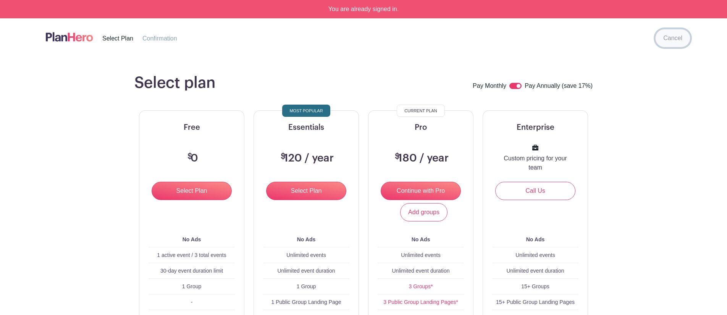
click at [668, 40] on link "Cancel" at bounding box center [672, 38] width 35 height 18
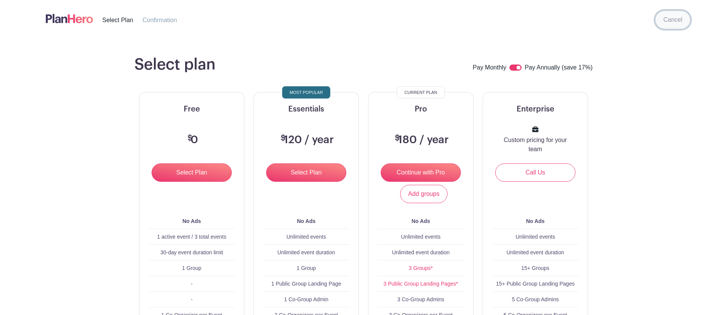
click at [674, 21] on link "Cancel" at bounding box center [672, 20] width 35 height 18
click at [667, 22] on link "Cancel" at bounding box center [672, 20] width 35 height 18
click at [82, 21] on img at bounding box center [69, 18] width 47 height 13
click at [73, 14] on img at bounding box center [69, 18] width 47 height 13
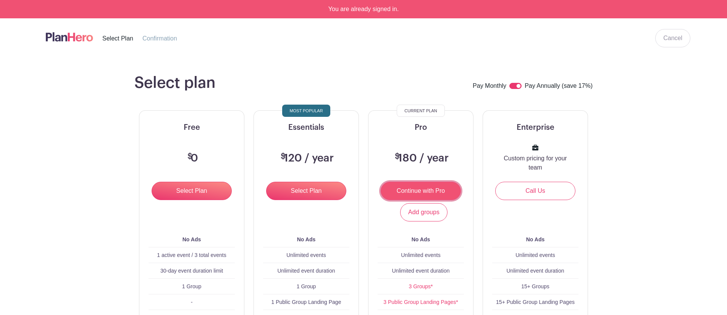
click at [427, 191] on input "Continue with Pro" at bounding box center [421, 191] width 80 height 18
click at [669, 36] on link "Cancel" at bounding box center [672, 38] width 35 height 18
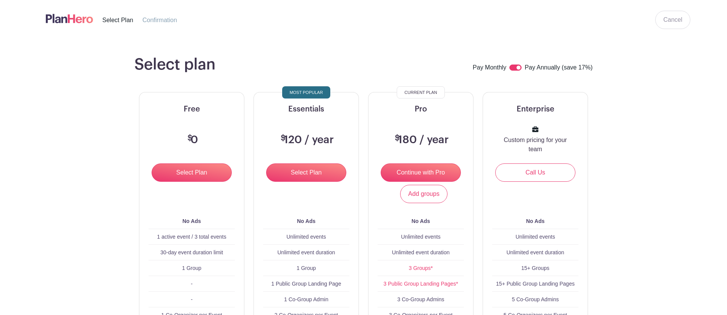
click at [687, 13] on div "Cancel" at bounding box center [672, 20] width 35 height 18
click at [678, 20] on link "Cancel" at bounding box center [672, 20] width 35 height 18
click at [66, 20] on img at bounding box center [69, 18] width 47 height 13
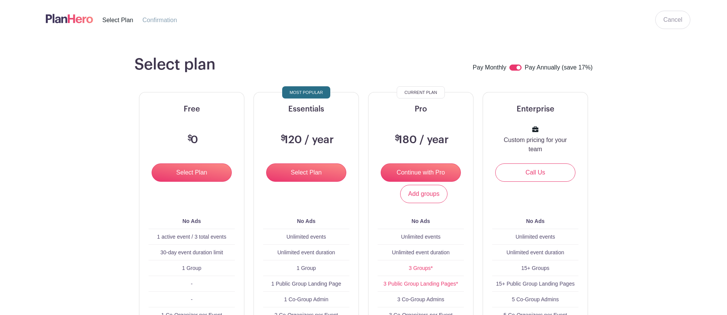
click at [122, 18] on span "Select Plan" at bounding box center [117, 20] width 31 height 6
drag, startPoint x: 181, startPoint y: 19, endPoint x: 125, endPoint y: 5, distance: 57.7
click at [181, 19] on li "Confirmation" at bounding box center [164, 20] width 44 height 10
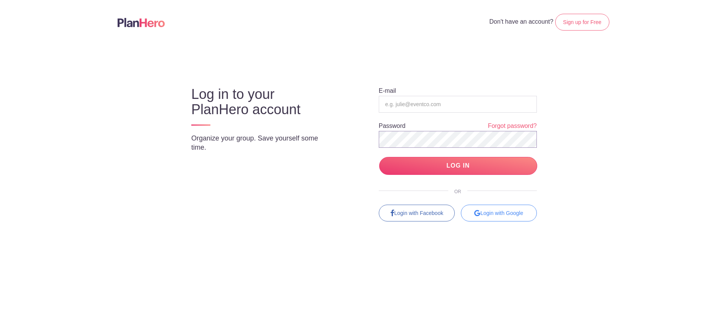
type input "[EMAIL_ADDRESS][DOMAIN_NAME]"
click at [457, 165] on input "LOG IN" at bounding box center [458, 166] width 158 height 18
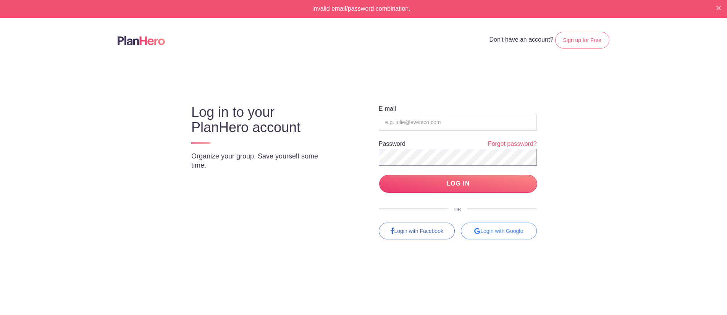
type input "info@banffpride.ca"
click at [453, 184] on input "LOG IN" at bounding box center [458, 184] width 158 height 18
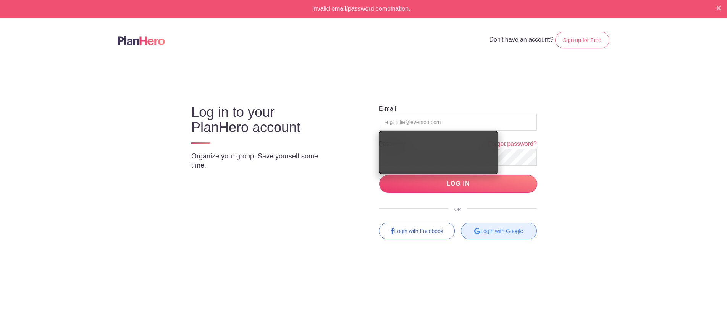
click at [526, 234] on div "Login with Google" at bounding box center [499, 231] width 76 height 17
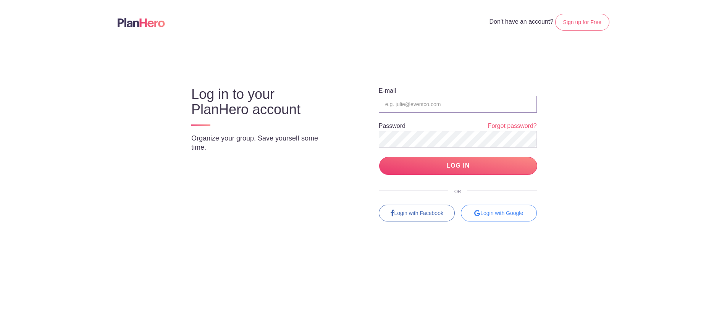
click at [404, 100] on input "email" at bounding box center [458, 104] width 158 height 17
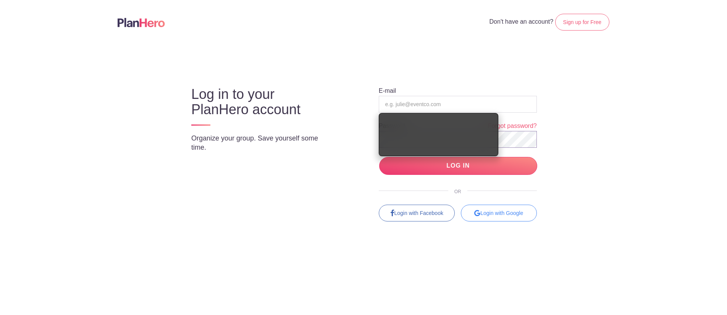
type input "[EMAIL_ADDRESS][DOMAIN_NAME]"
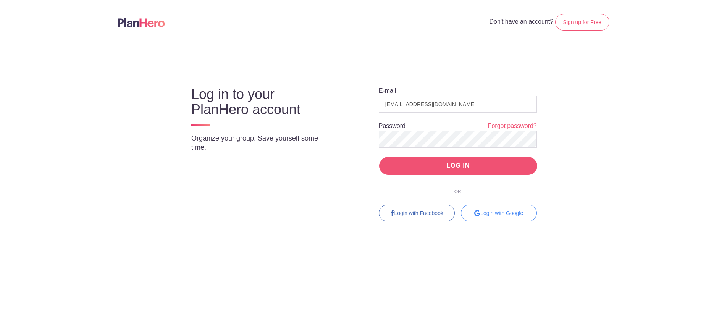
click at [506, 170] on input "LOG IN" at bounding box center [458, 166] width 158 height 18
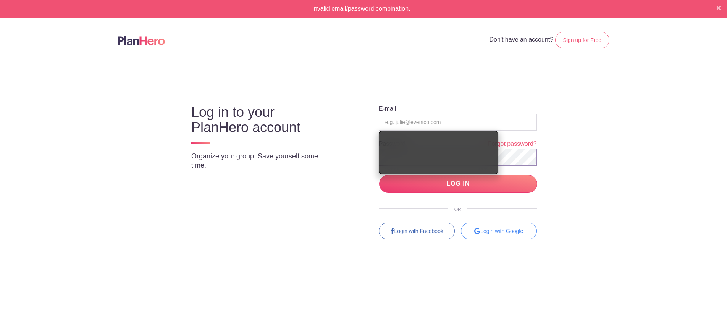
type input "[EMAIL_ADDRESS][DOMAIN_NAME]"
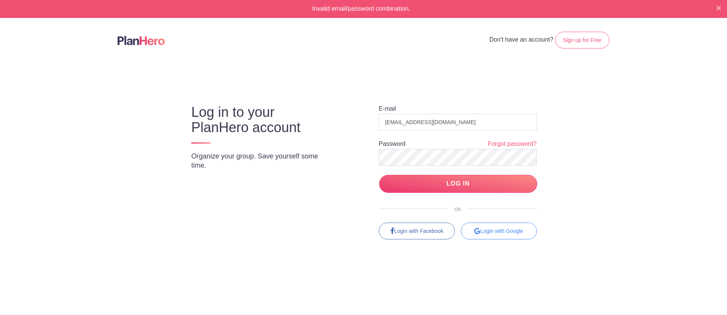
click at [344, 131] on div "Log in to your PlanHero account Organize your group. Save yourself some time." at bounding box center [266, 135] width 168 height 89
click at [470, 187] on input "LOG IN" at bounding box center [458, 184] width 158 height 18
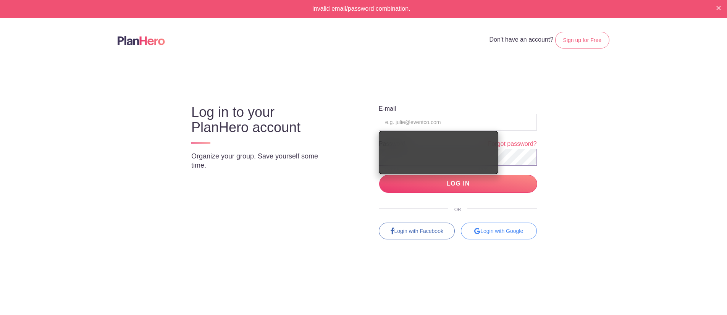
type input "[EMAIL_ADDRESS][DOMAIN_NAME]"
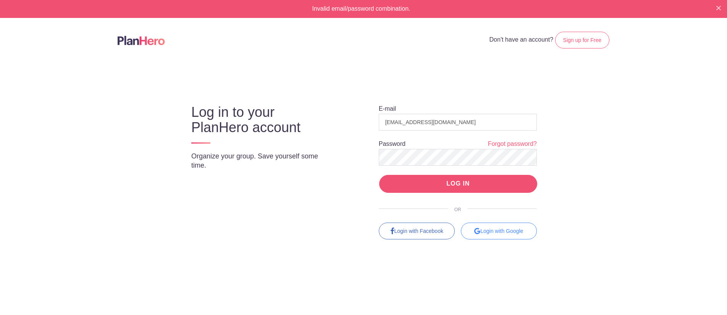
click at [469, 186] on input "LOG IN" at bounding box center [458, 184] width 158 height 18
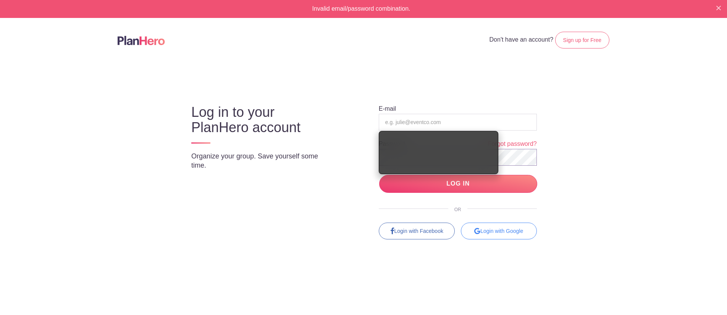
type input "[EMAIL_ADDRESS][DOMAIN_NAME]"
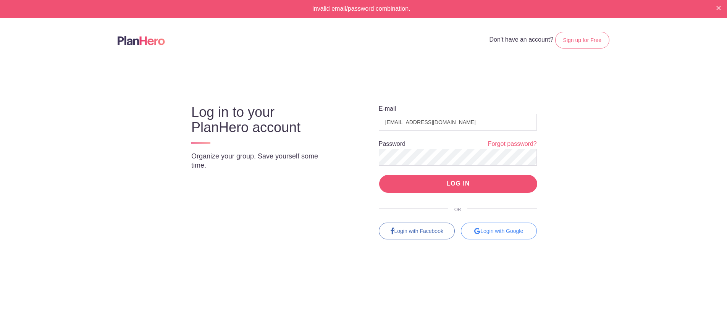
click at [454, 179] on input "LOG IN" at bounding box center [458, 184] width 158 height 18
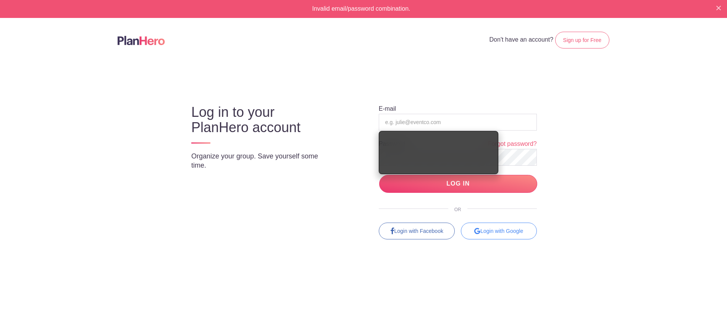
click at [278, 95] on div "Log in to your PlanHero account Organize your group. Save yourself some time." at bounding box center [266, 135] width 168 height 89
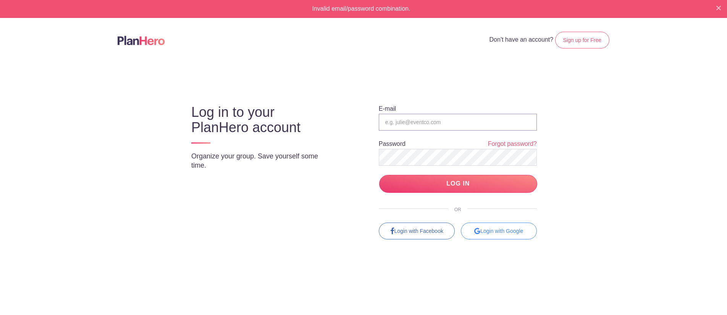
click at [434, 119] on input "email" at bounding box center [458, 122] width 158 height 17
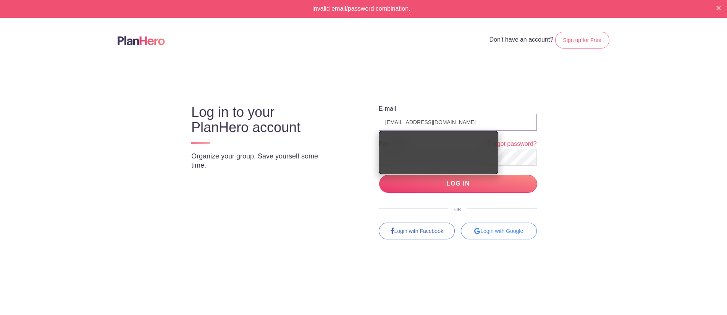
type input "[EMAIL_ADDRESS][DOMAIN_NAME]"
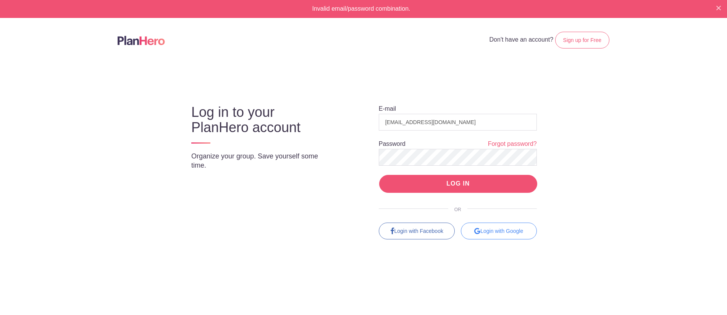
click at [453, 188] on input "LOG IN" at bounding box center [458, 184] width 158 height 18
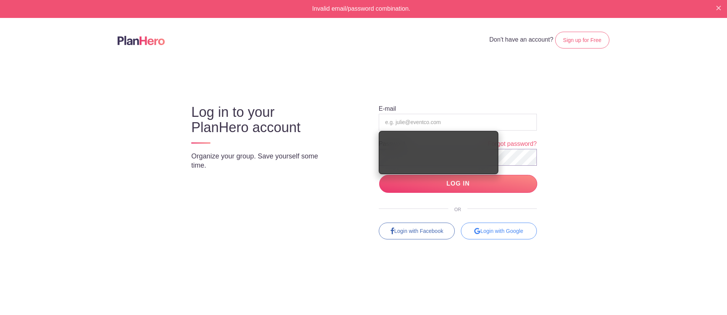
type input "[EMAIL_ADDRESS][DOMAIN_NAME]"
